Goal: Information Seeking & Learning: Check status

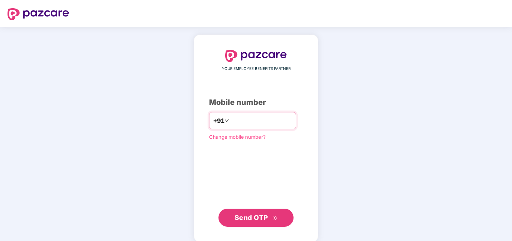
click at [235, 119] on input "number" at bounding box center [262, 121] width 62 height 12
type input "**********"
click at [258, 217] on span "Send OTP" at bounding box center [251, 217] width 33 height 8
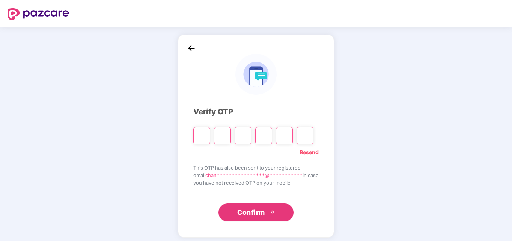
type input "*"
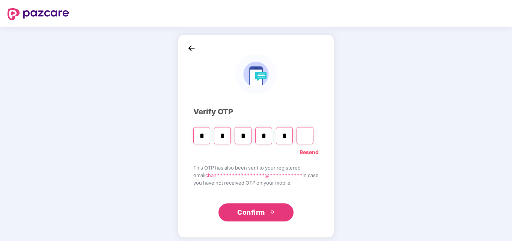
type input "*"
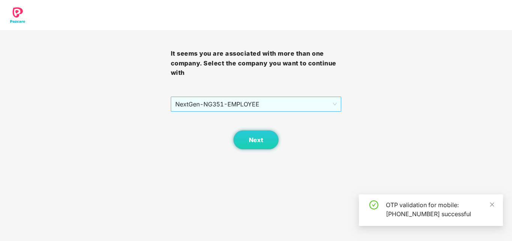
click at [293, 103] on span "NextGen - NG351 - EMPLOYEE" at bounding box center [256, 104] width 162 height 14
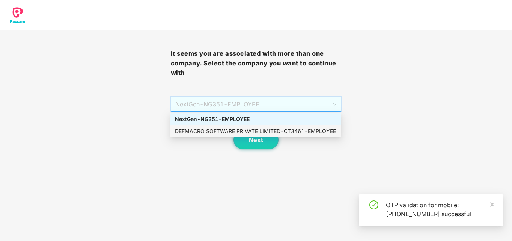
click at [244, 128] on div "DEFMACRO SOFTWARE PRIVATE LIMITED - CT3461 - EMPLOYEE" at bounding box center [256, 131] width 162 height 8
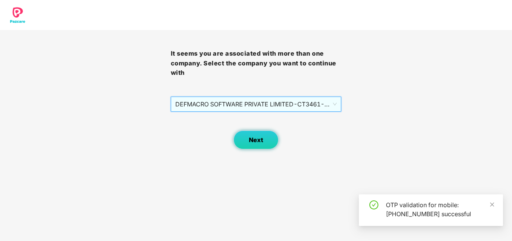
click at [254, 140] on span "Next" at bounding box center [256, 139] width 14 height 7
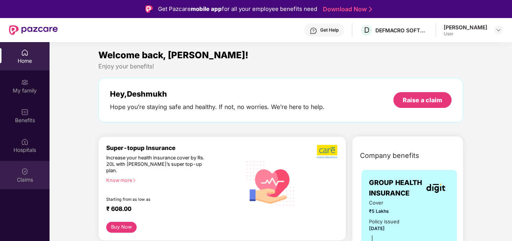
click at [20, 181] on div "Claims" at bounding box center [25, 180] width 50 height 8
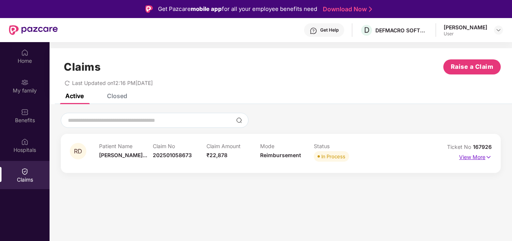
click at [489, 157] on img at bounding box center [489, 157] width 6 height 8
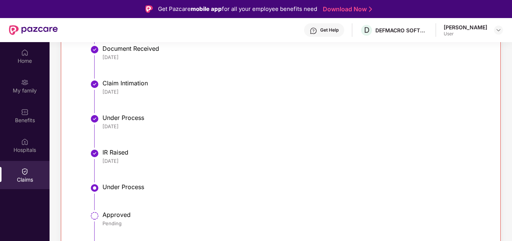
click at [320, 31] on div "Get Help" at bounding box center [329, 30] width 18 height 6
click at [427, 135] on li "Under Process [DATE]" at bounding box center [288, 133] width 391 height 35
click at [507, 130] on div "RD Patient Name [PERSON_NAME]... Claim No 202501058673 Claim Amount ₹22,878 Mod…" at bounding box center [281, 69] width 463 height 413
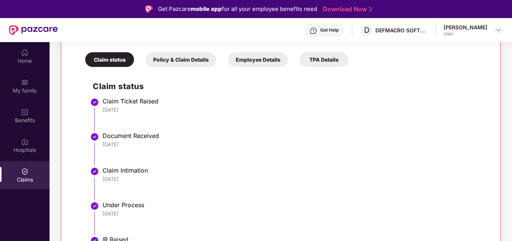
scroll to position [175, 0]
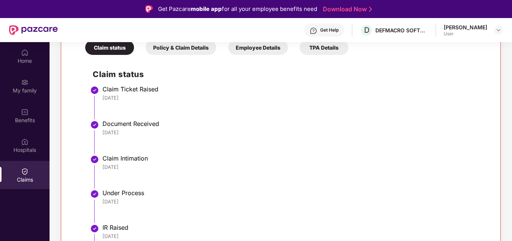
click at [191, 50] on div "Policy & Claim Details" at bounding box center [181, 47] width 71 height 15
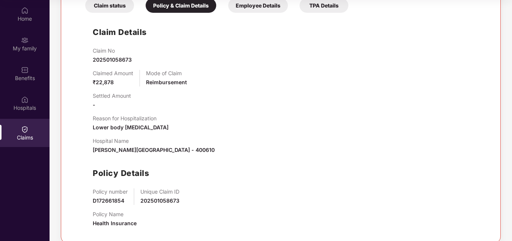
scroll to position [0, 0]
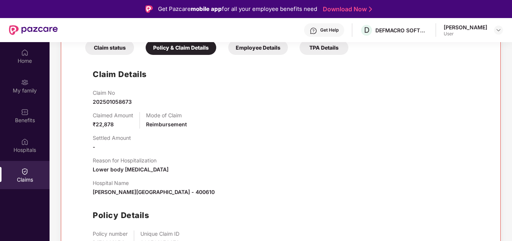
click at [115, 45] on div "Claim status" at bounding box center [109, 47] width 49 height 15
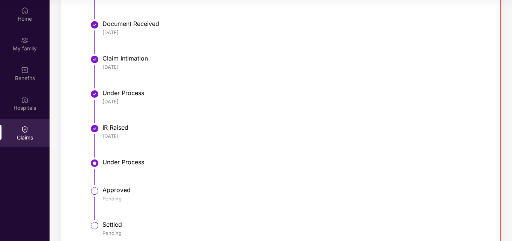
scroll to position [250, 0]
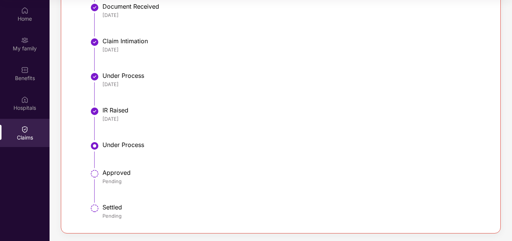
drag, startPoint x: 511, startPoint y: 148, endPoint x: 513, endPoint y: 237, distance: 89.4
click at [512, 199] on html "Get Pazcare mobile app for all your employee benefits need Download Now Get Hel…" at bounding box center [256, 78] width 512 height 241
click at [505, 161] on div "RD Patient Name [PERSON_NAME]... Claim No 202501058673 Claim Amount ₹22,878 Mod…" at bounding box center [281, 27] width 463 height 413
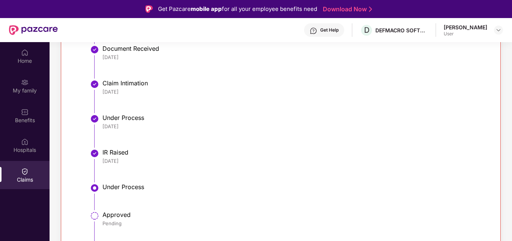
click at [506, 194] on div "RD Patient Name [PERSON_NAME]... Claim No 202501058673 Claim Amount ₹22,878 Mod…" at bounding box center [281, 69] width 463 height 413
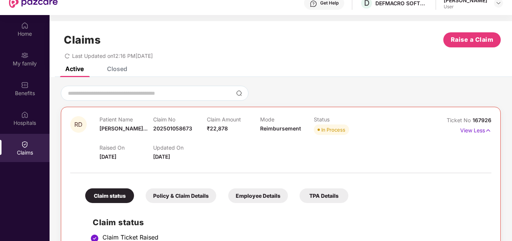
scroll to position [12, 0]
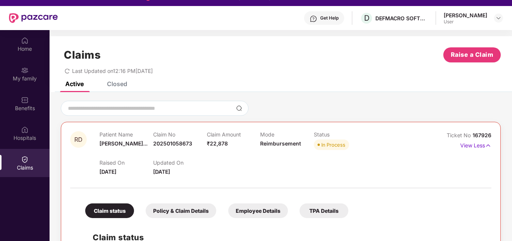
click at [113, 89] on div "Closed" at bounding box center [112, 83] width 32 height 17
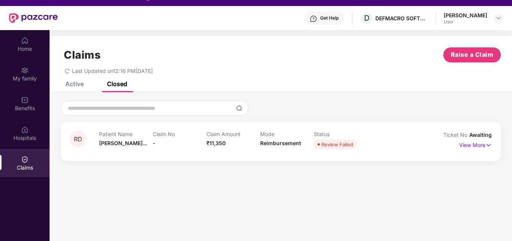
click at [75, 83] on div "Active" at bounding box center [74, 84] width 18 height 8
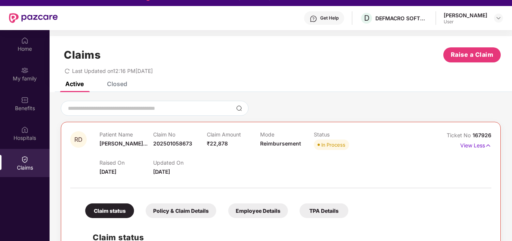
click at [106, 82] on div "Closed" at bounding box center [112, 84] width 32 height 8
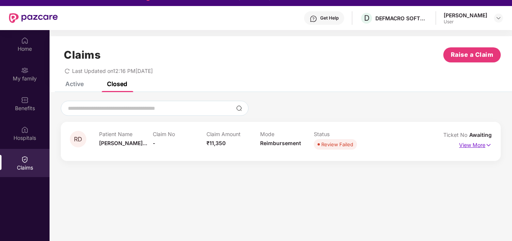
click at [488, 142] on img at bounding box center [489, 145] width 6 height 8
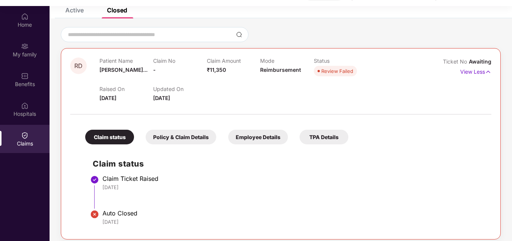
scroll to position [42, 0]
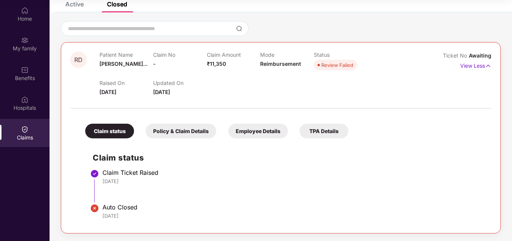
click at [196, 126] on div "Policy & Claim Details" at bounding box center [181, 131] width 71 height 15
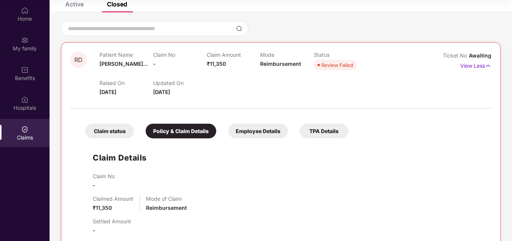
click at [258, 130] on div "Employee Details" at bounding box center [258, 131] width 60 height 15
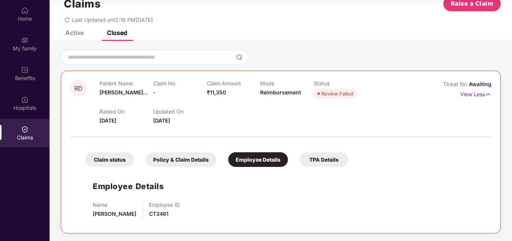
click at [78, 34] on div "Active" at bounding box center [74, 33] width 18 height 8
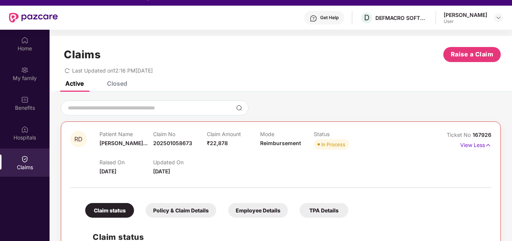
scroll to position [12, 0]
